Goal: Check status: Check status

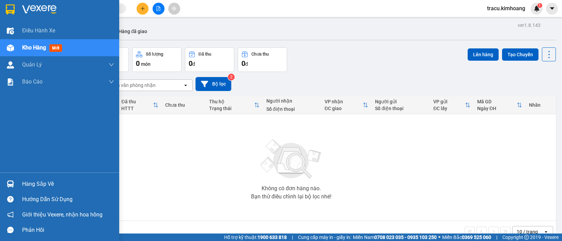
click at [19, 184] on div "Hàng sắp về" at bounding box center [59, 183] width 119 height 15
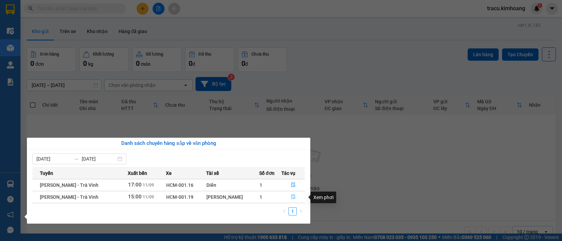
click at [291, 200] on span "file-done" at bounding box center [293, 196] width 5 height 5
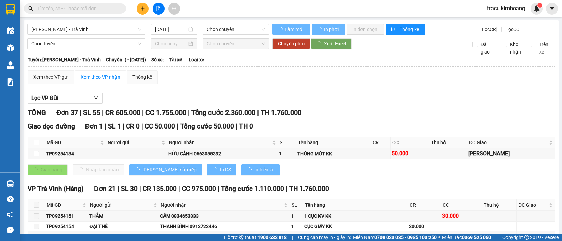
type input "[DATE]"
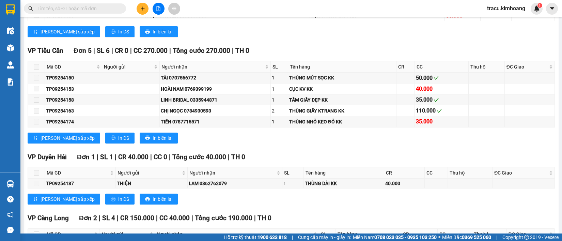
scroll to position [718, 0]
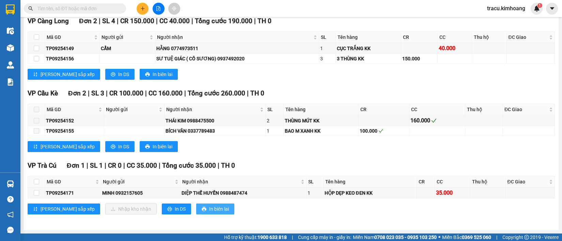
click at [209, 205] on span "In biên lai" at bounding box center [219, 208] width 20 height 7
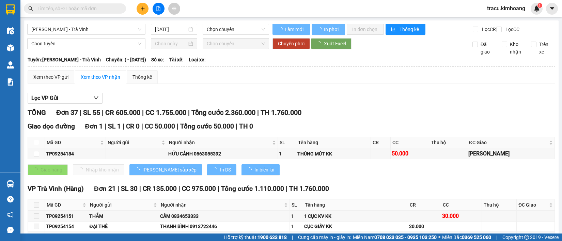
type input "[DATE]"
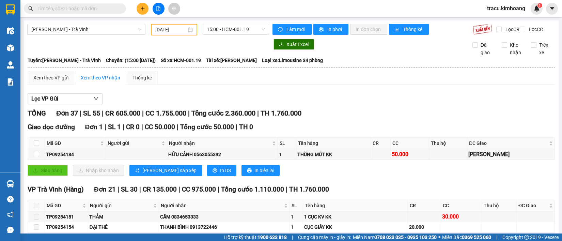
click at [36, 181] on div "Giao dọc đường Đơn 1 | SL 1 | CR 0 | CC 50.000 | Tổng cước 50.000 | TH 0 Mã GD …" at bounding box center [292, 151] width 528 height 59
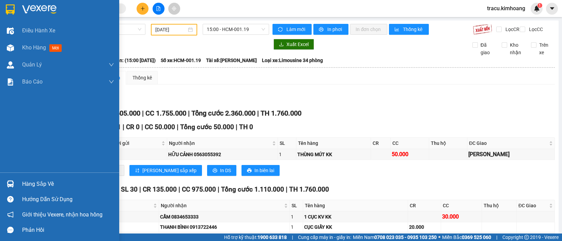
click at [32, 186] on div "Hàng sắp về" at bounding box center [68, 184] width 92 height 10
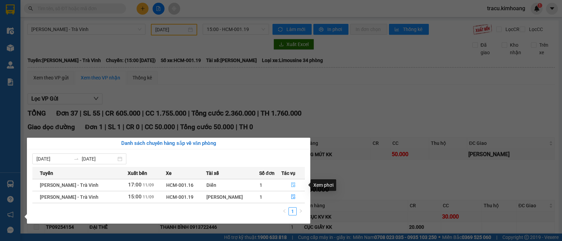
click at [292, 183] on icon "file-done" at bounding box center [293, 184] width 4 height 5
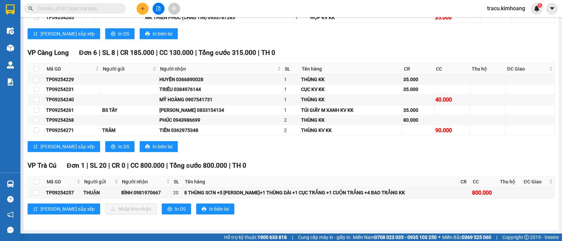
scroll to position [687, 0]
